Goal: Information Seeking & Learning: Learn about a topic

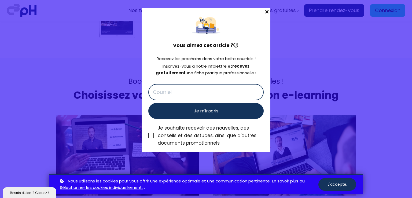
scroll to position [1944, 0]
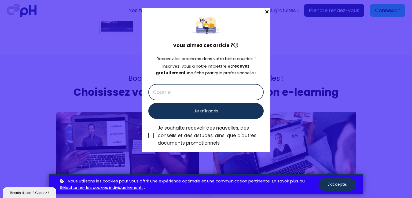
click at [266, 11] on span at bounding box center [266, 12] width 7 height 8
